Goal: Task Accomplishment & Management: Manage account settings

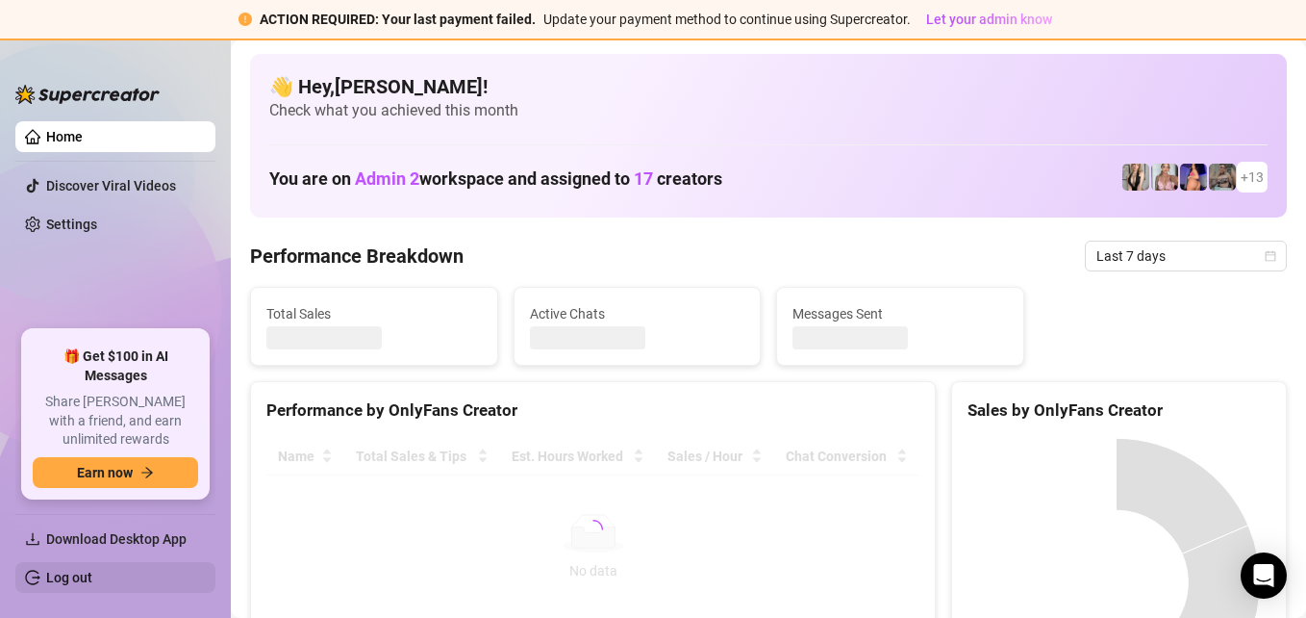
click at [67, 574] on link "Log out" at bounding box center [69, 576] width 46 height 15
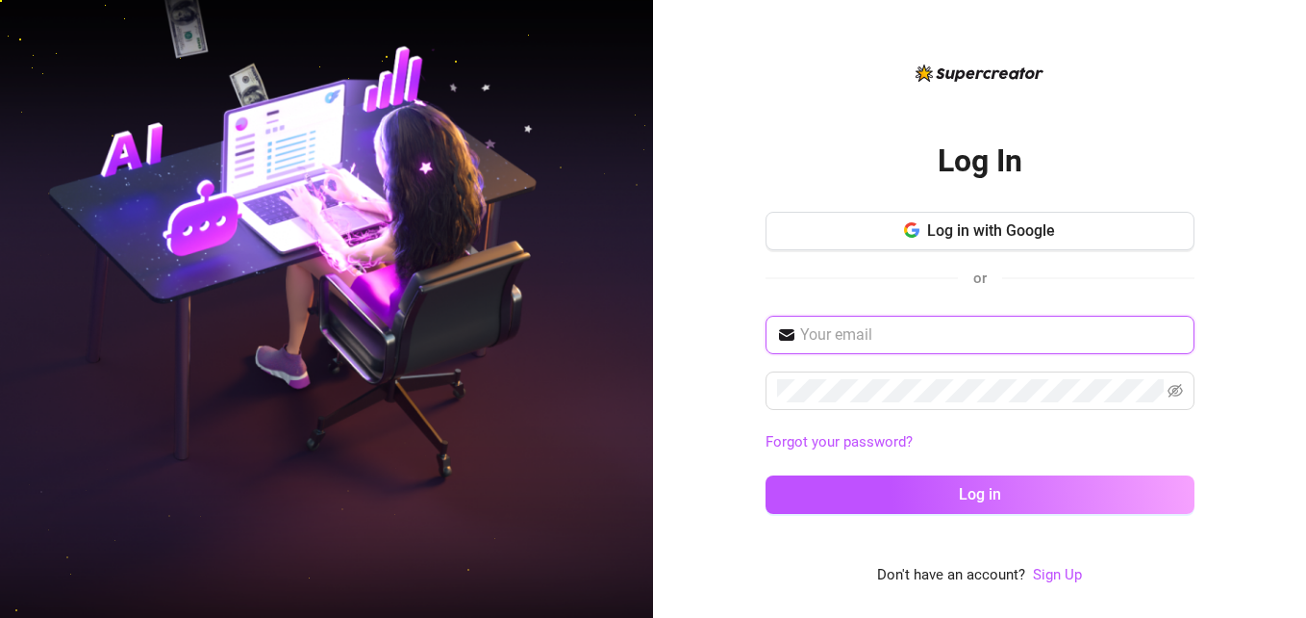
click at [943, 330] on input "text" at bounding box center [991, 334] width 383 height 23
type input "[EMAIL_ADDRESS][DOMAIN_NAME]"
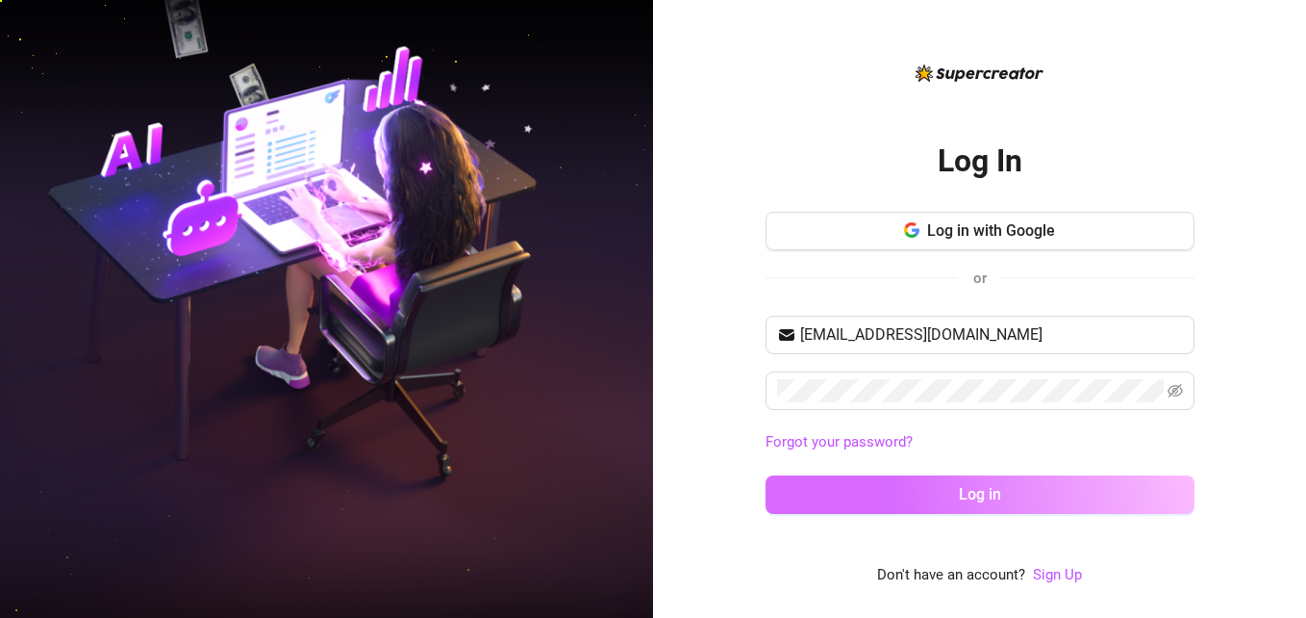
click at [921, 488] on button "Log in" at bounding box center [980, 494] width 429 height 38
